Goal: Task Accomplishment & Management: Use online tool/utility

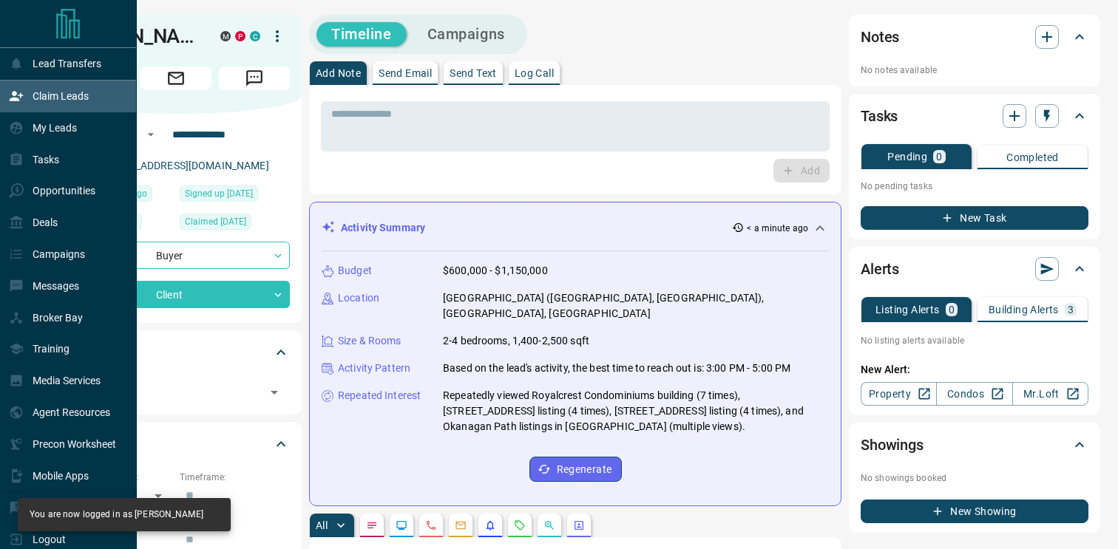
click at [38, 95] on p "Claim Leads" at bounding box center [61, 96] width 56 height 12
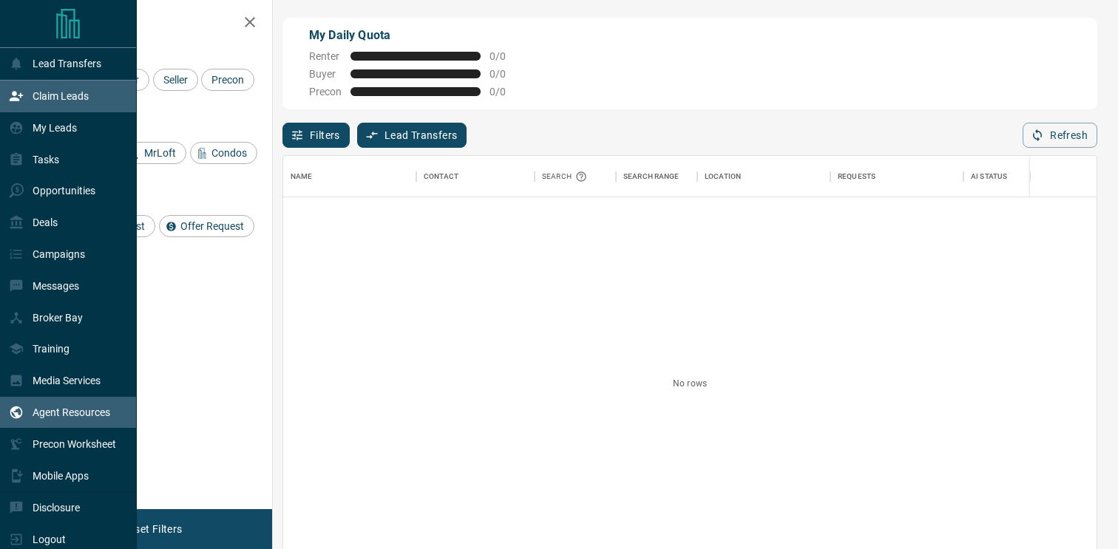
scroll to position [12, 0]
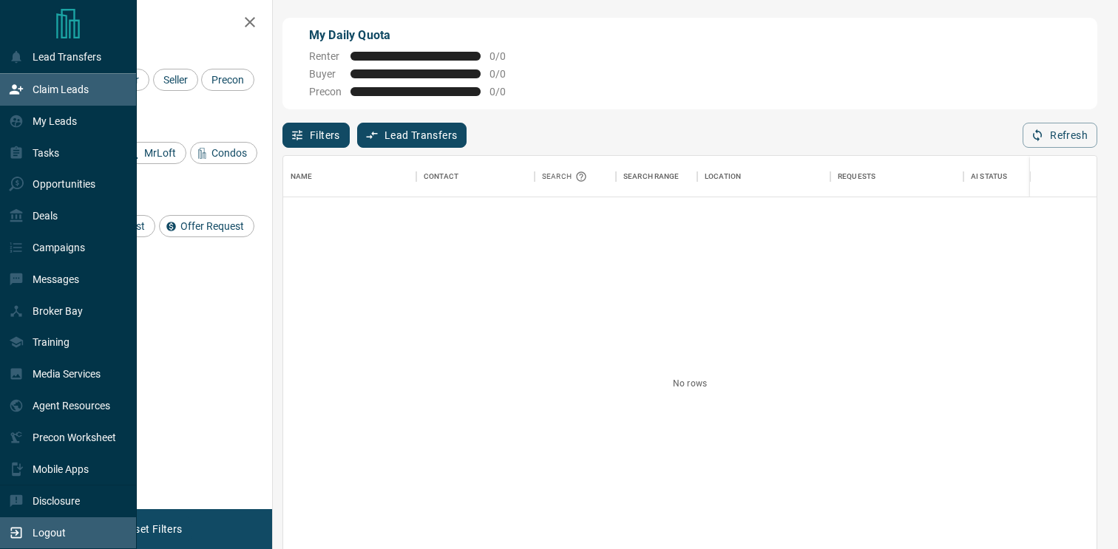
click at [27, 533] on div "Logout" at bounding box center [37, 533] width 57 height 24
